Goal: Obtain resource: Obtain resource

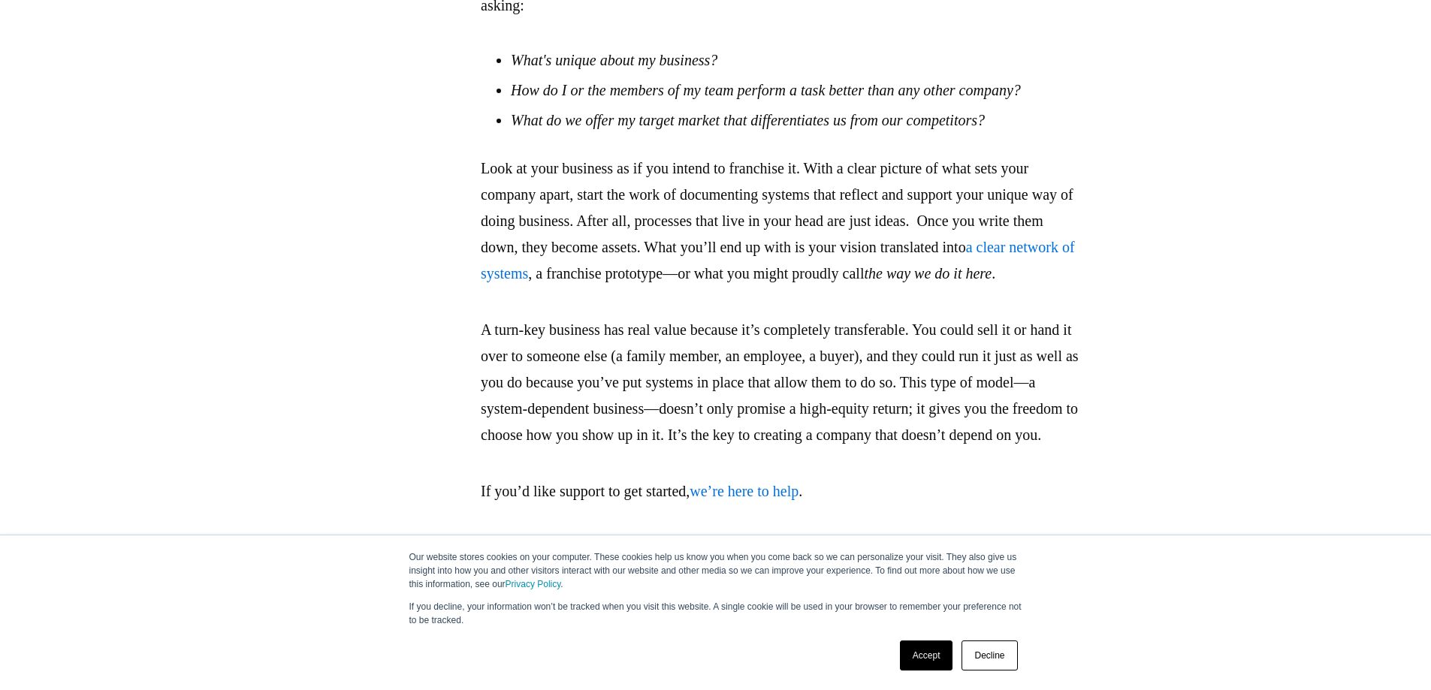
scroll to position [2897, 0]
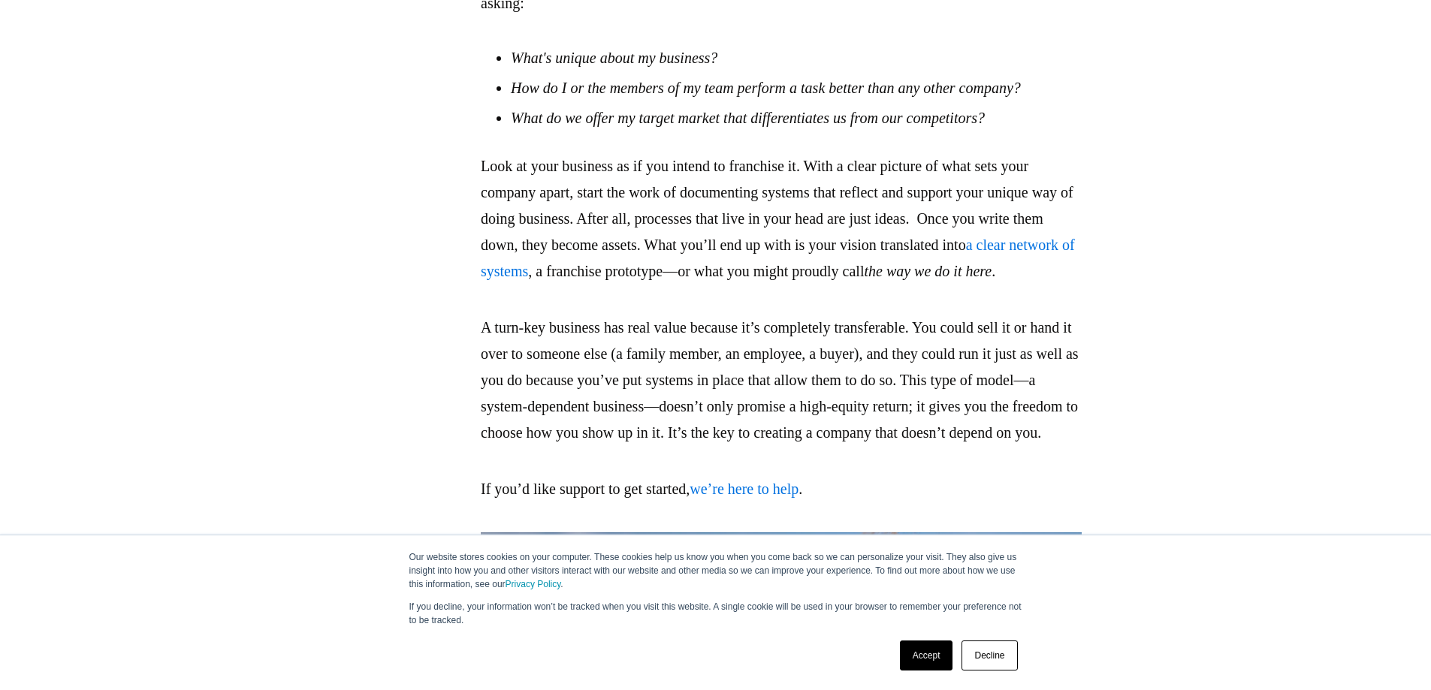
click at [608, 96] on em "How do I or the members of my team perform a task better than any other company?" at bounding box center [766, 88] width 510 height 17
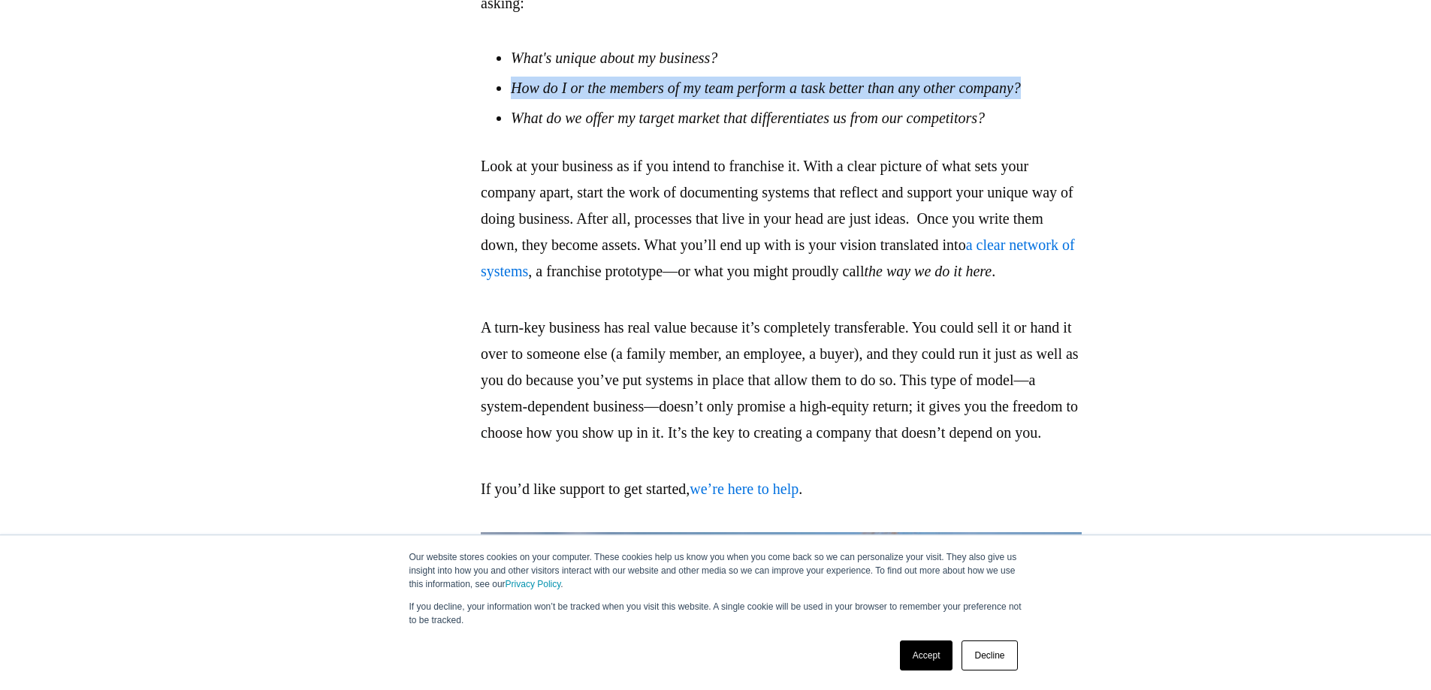
click at [608, 96] on em "How do I or the members of my team perform a task better than any other company?" at bounding box center [766, 88] width 510 height 17
click at [638, 99] on li "How do I or the members of my team perform a task better than any other company?" at bounding box center [796, 88] width 571 height 23
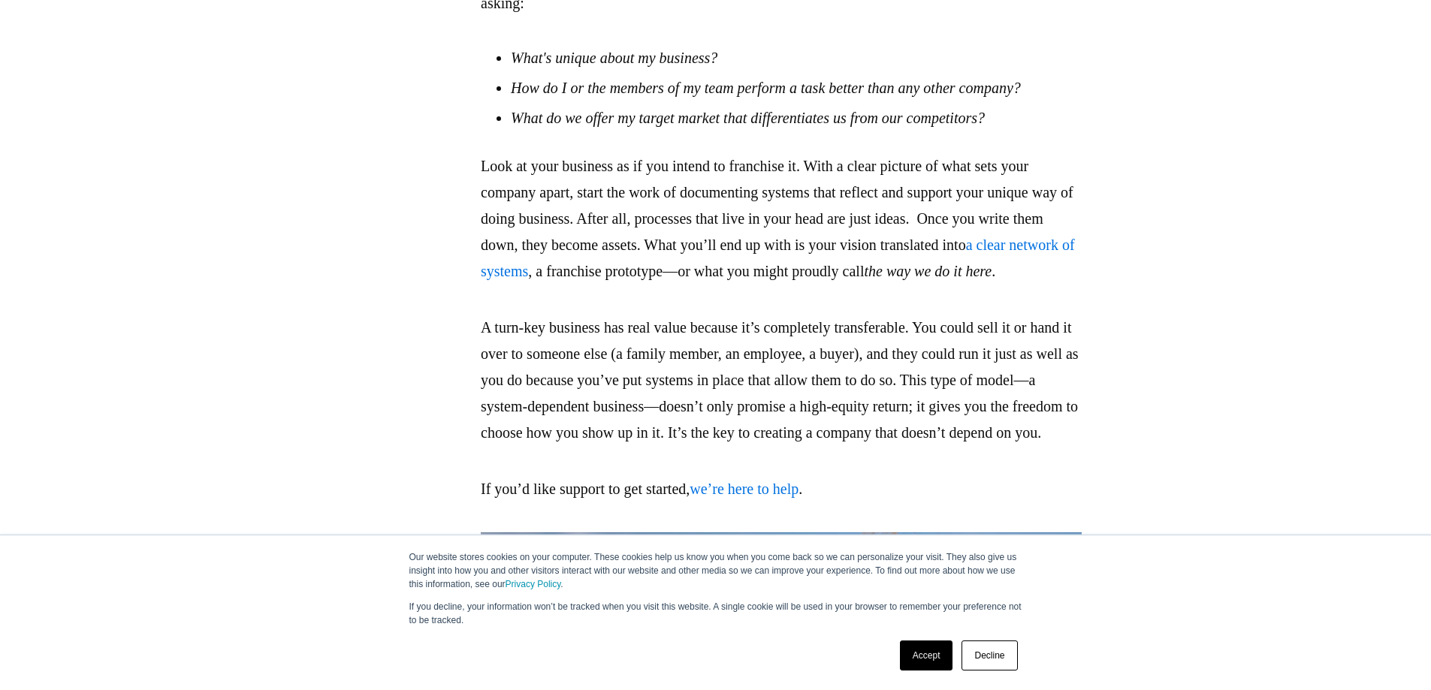
click at [615, 99] on li "How do I or the members of my team perform a task better than any other company?" at bounding box center [796, 88] width 571 height 23
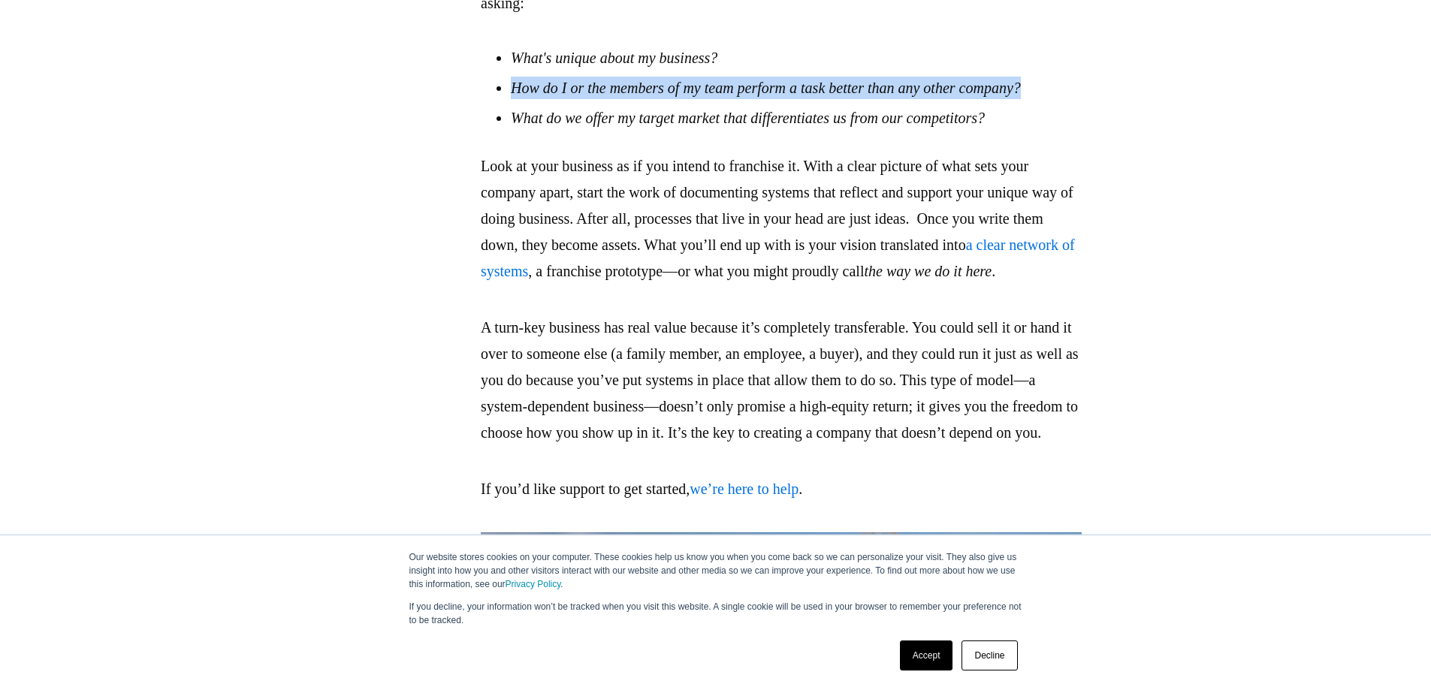
click at [615, 99] on li "How do I or the members of my team perform a task better than any other company?" at bounding box center [796, 88] width 571 height 23
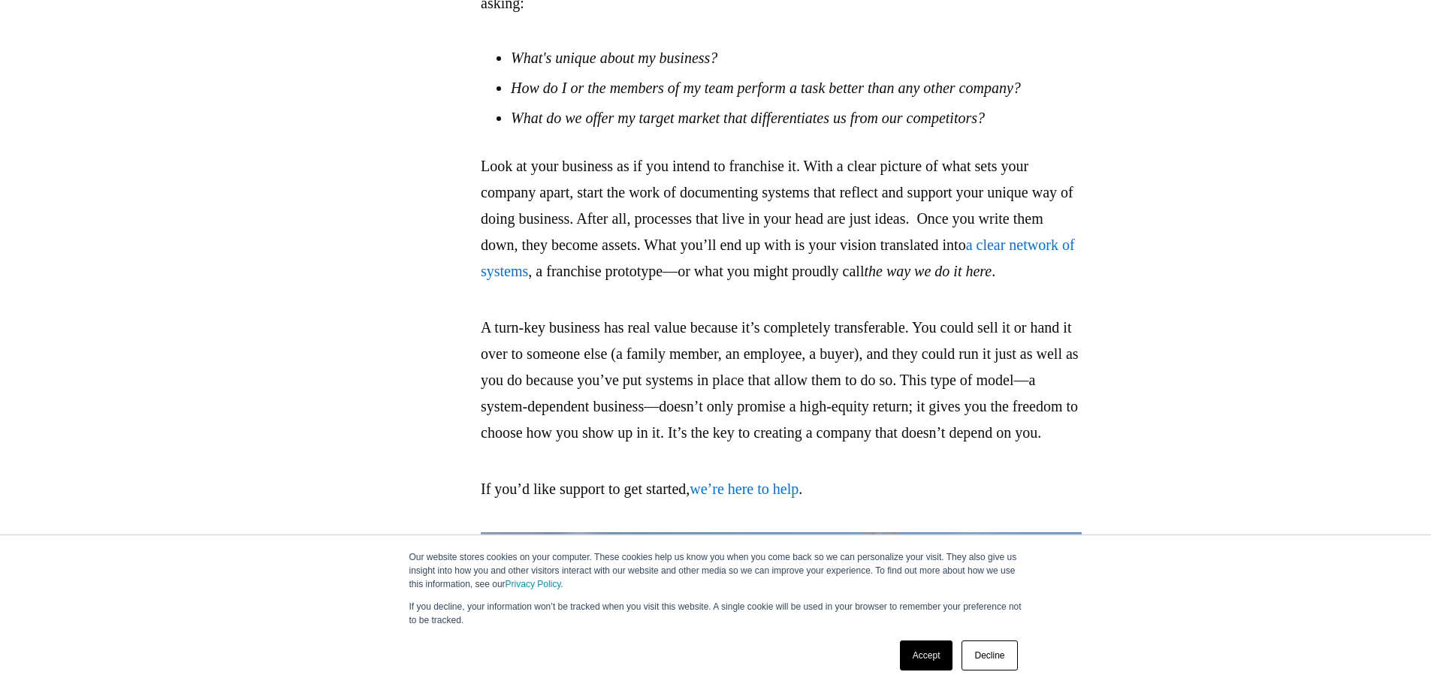
click at [659, 129] on ul "What's unique about my business? How do I or the members of my team perform a t…" at bounding box center [781, 88] width 601 height 83
click at [661, 126] on em "What do we offer my target market that differentiates us from our competitors?" at bounding box center [748, 118] width 474 height 17
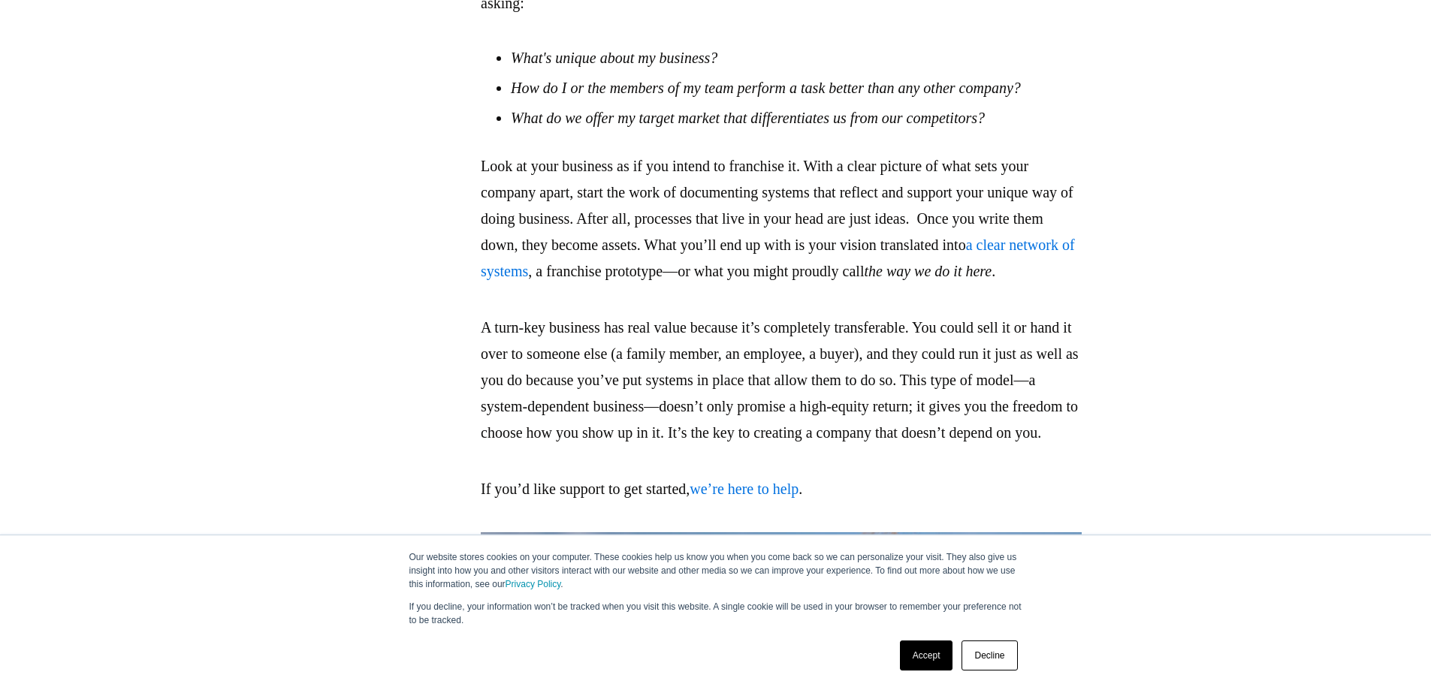
click at [618, 96] on em "How do I or the members of my team perform a task better than any other company?" at bounding box center [766, 88] width 510 height 17
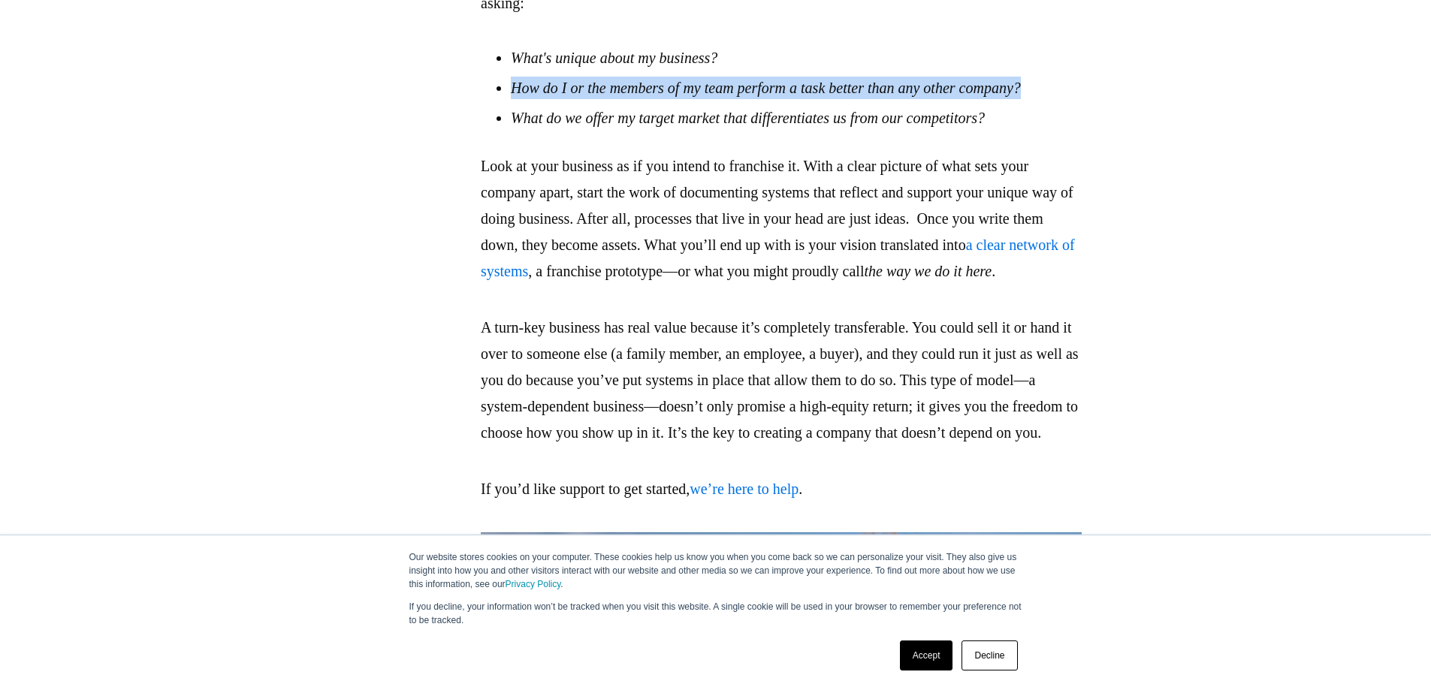
click at [618, 96] on em "How do I or the members of my team perform a task better than any other company?" at bounding box center [766, 88] width 510 height 17
click at [637, 99] on li "How do I or the members of my team perform a task better than any other company?" at bounding box center [796, 88] width 571 height 23
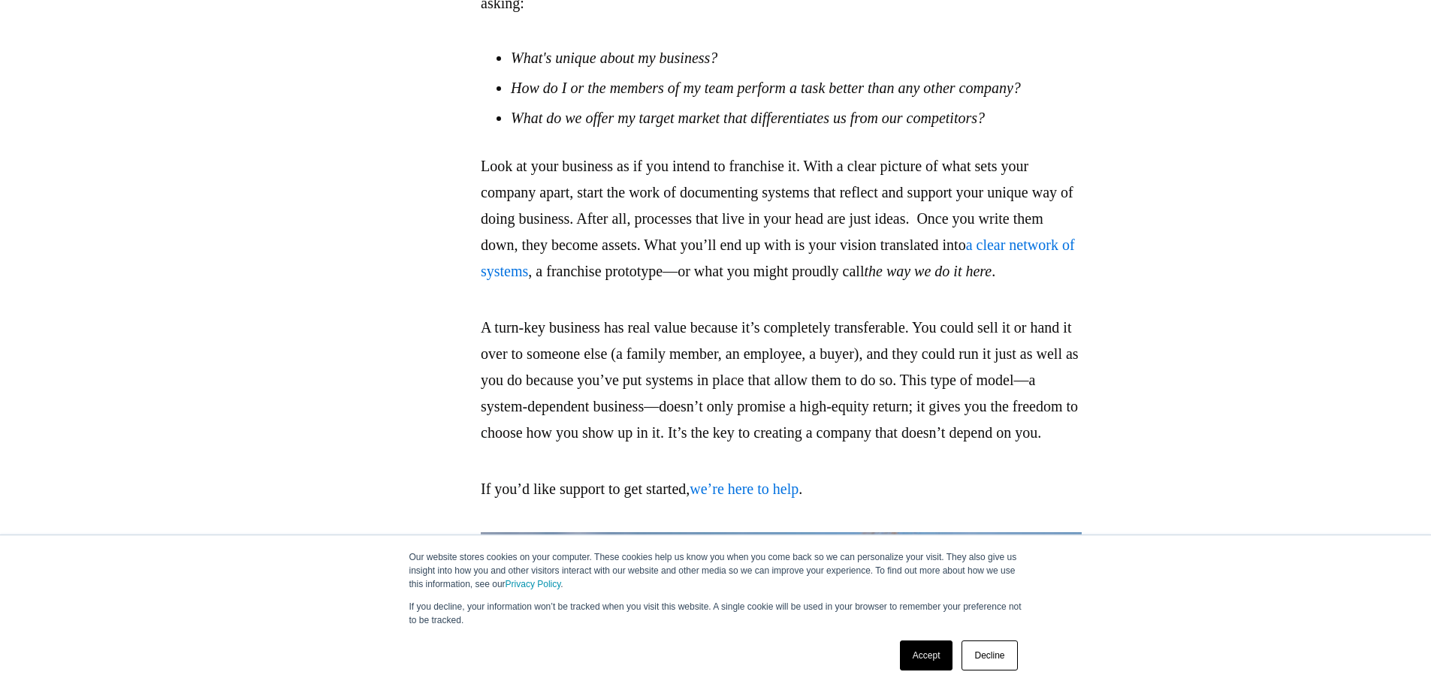
click at [890, 126] on em "What do we offer my target market that differentiates us from our competitors?" at bounding box center [748, 118] width 474 height 17
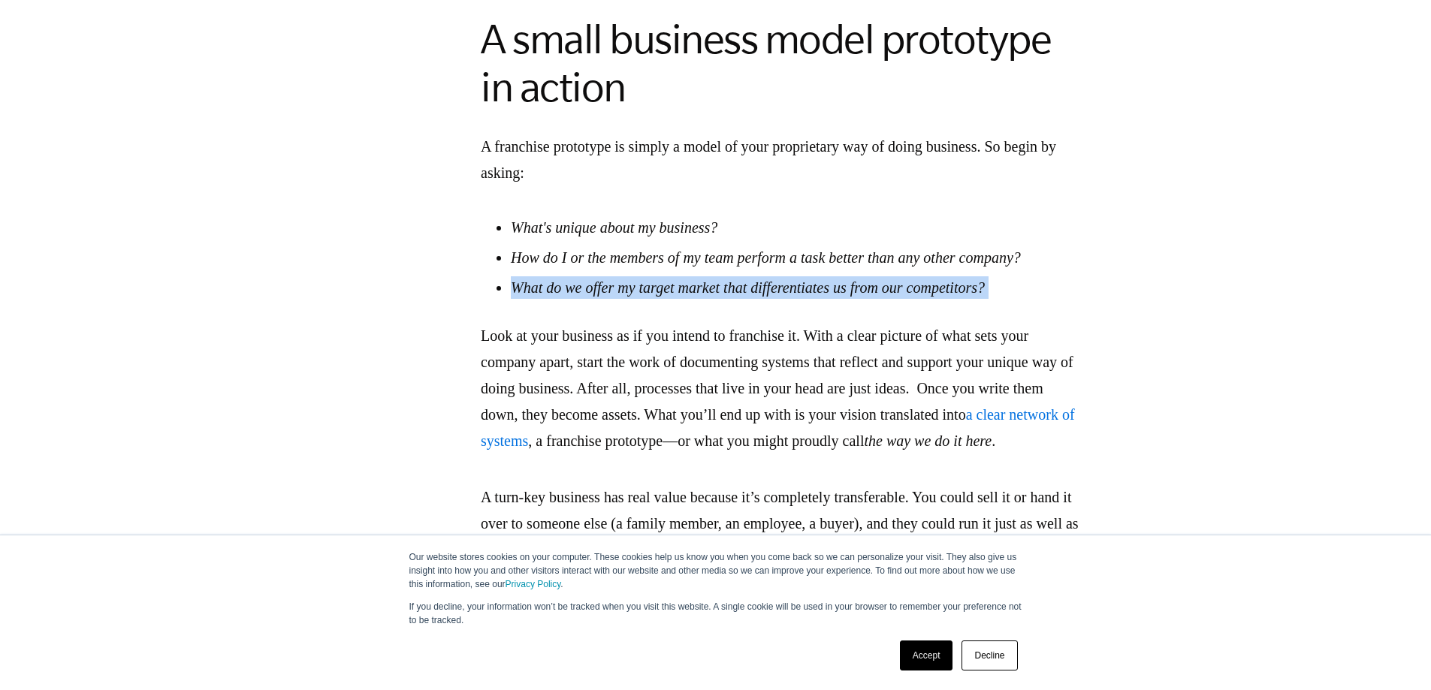
scroll to position [2555, 0]
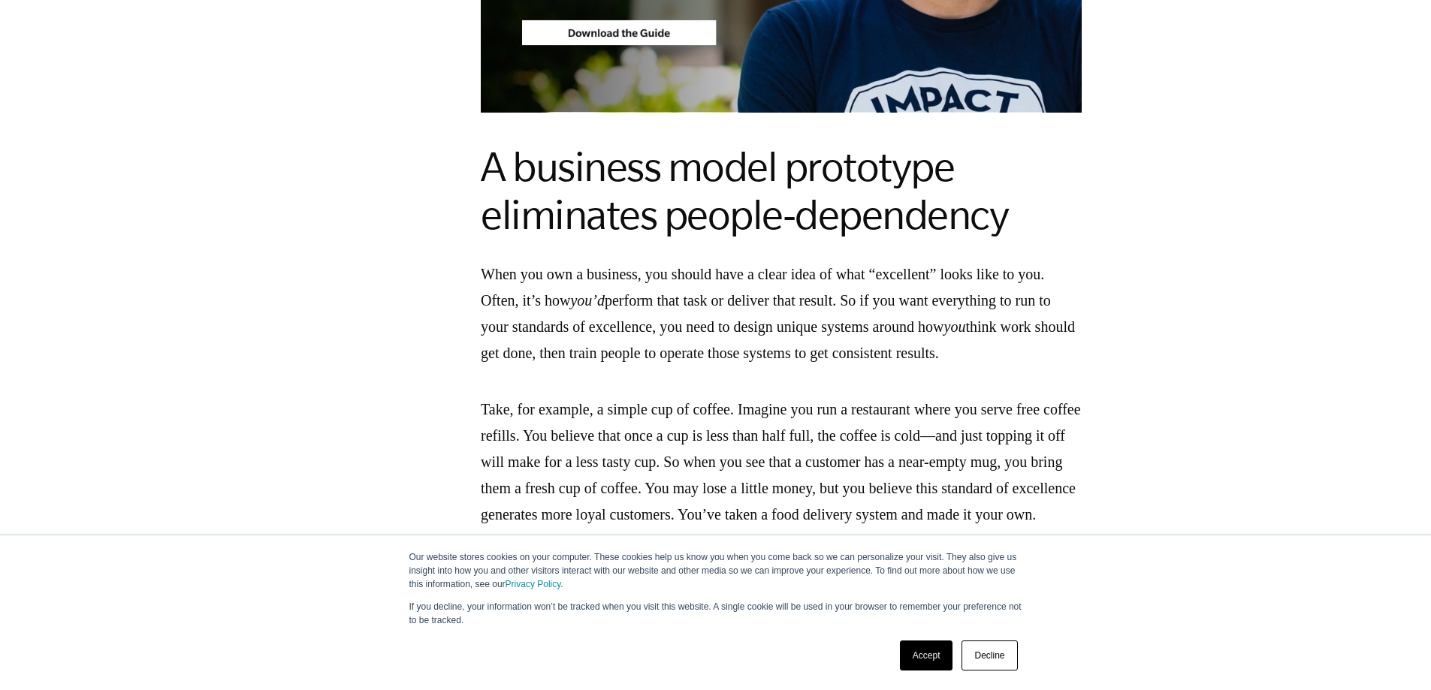
scroll to position [1803, 0]
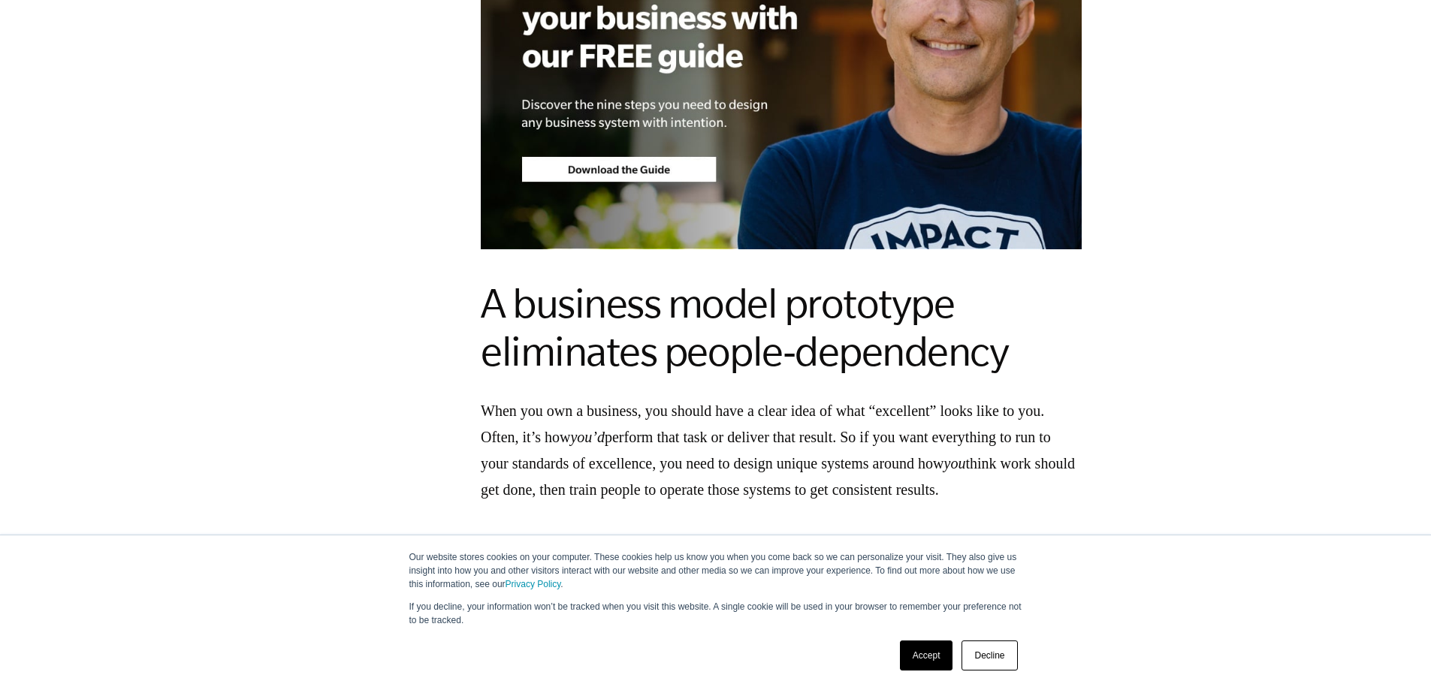
click at [732, 330] on div "Download the EMyth Roadmap They’re not wrong. A business model prototype is a m…" at bounding box center [781, 540] width 601 height 2864
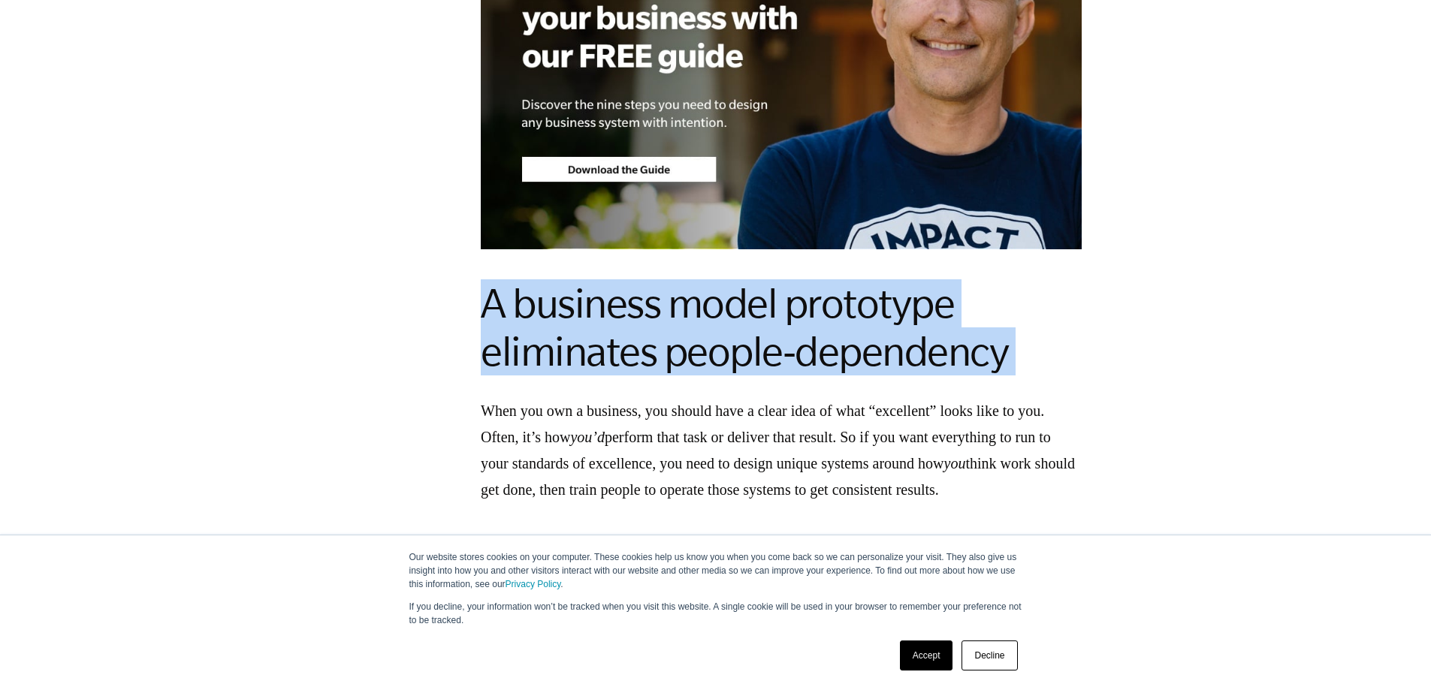
click at [732, 330] on div "Download the EMyth Roadmap They’re not wrong. A business model prototype is a m…" at bounding box center [781, 540] width 601 height 2864
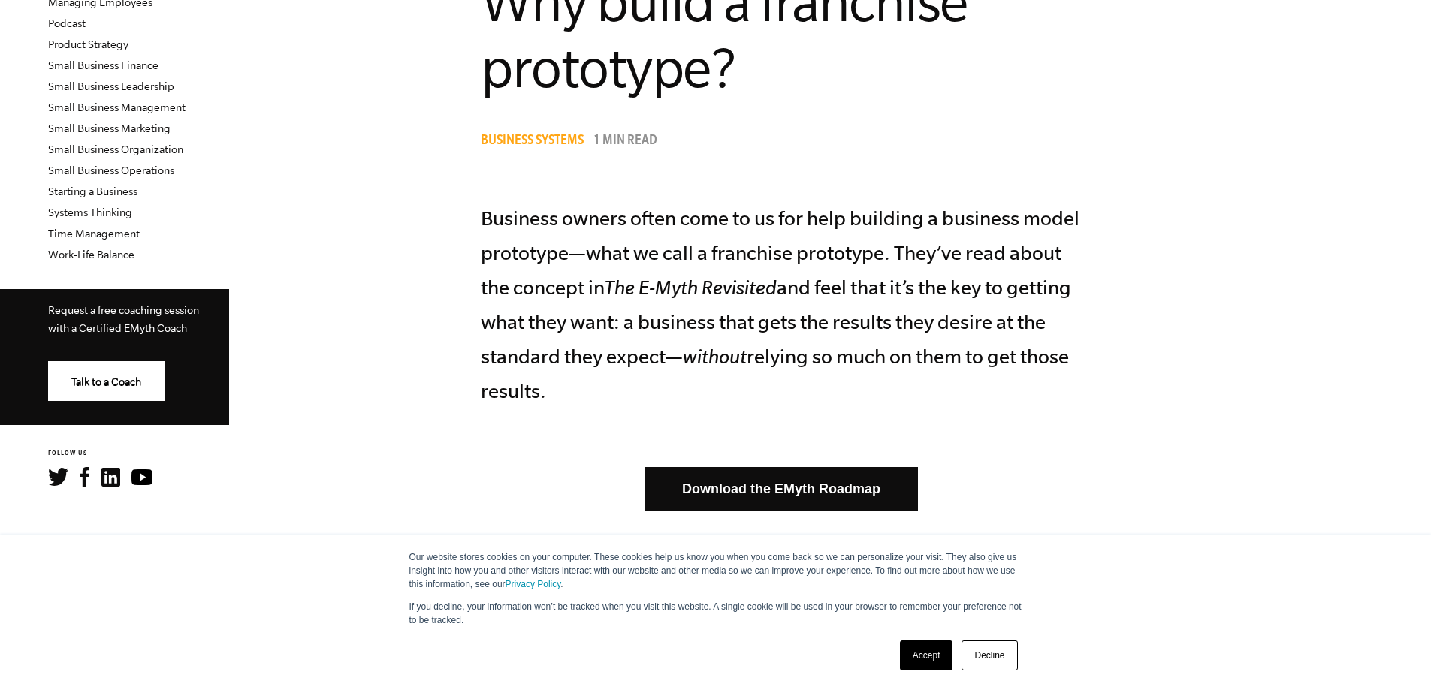
scroll to position [0, 0]
